Goal: Ask a question

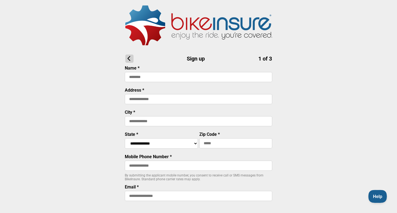
click at [375, 195] on span "Help" at bounding box center [376, 196] width 16 height 4
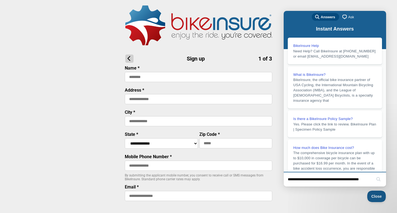
type input "**********"
click button "search" at bounding box center [378, 179] width 9 height 9
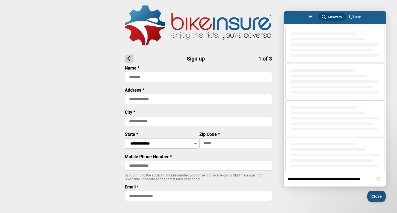
scroll to position [0, 0]
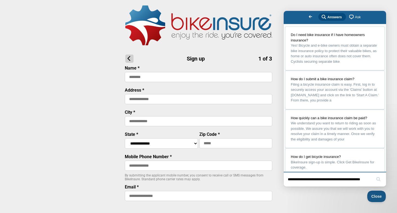
click at [370, 179] on input "**********" at bounding box center [330, 179] width 84 height 11
click at [374, 175] on button "search" at bounding box center [378, 179] width 9 height 9
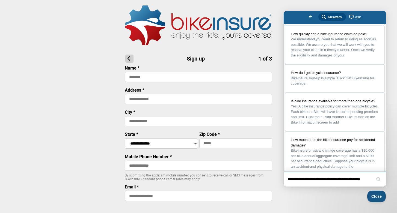
scroll to position [92, 0]
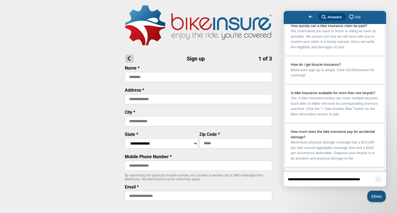
click at [377, 180] on button "search" at bounding box center [378, 179] width 9 height 9
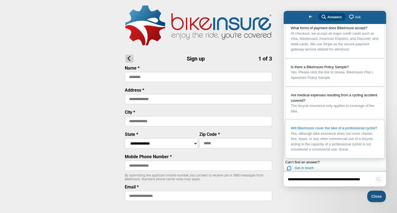
scroll to position [333, 0]
click at [305, 166] on span "Get in touch" at bounding box center [303, 168] width 19 height 4
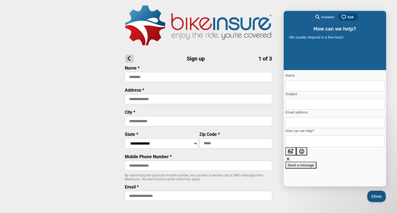
click at [207, 28] on img at bounding box center [198, 25] width 147 height 40
click at [187, 73] on input at bounding box center [198, 77] width 147 height 10
type input "**********"
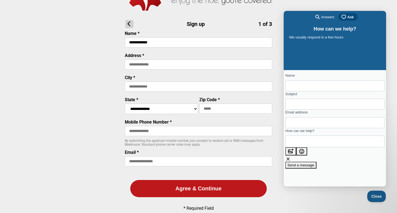
scroll to position [89, 0]
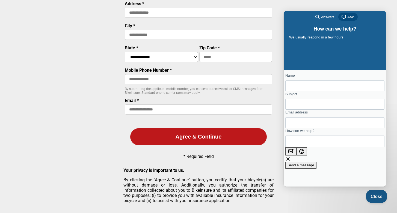
click at [372, 193] on button "Close" at bounding box center [375, 195] width 19 height 11
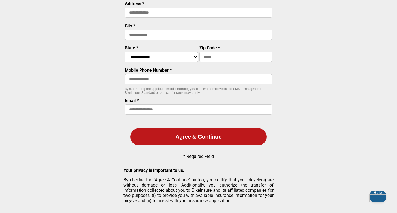
scroll to position [0, 0]
